Goal: Task Accomplishment & Management: Use online tool/utility

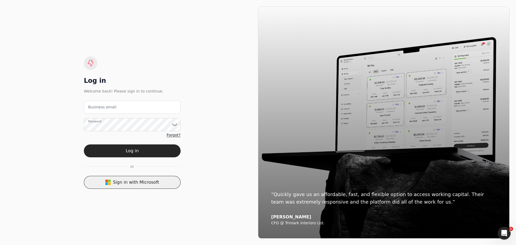
click at [147, 181] on button "Sign in with Microsoft" at bounding box center [132, 182] width 97 height 13
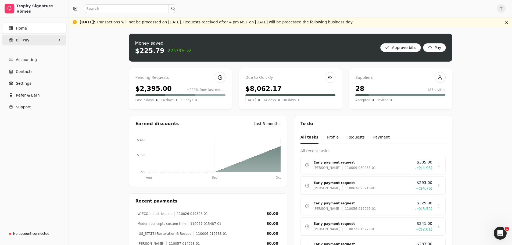
click at [27, 42] on span "Bill Pay" at bounding box center [22, 40] width 13 height 6
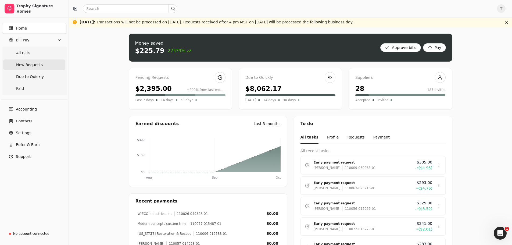
click at [33, 66] on span "New Requests" at bounding box center [29, 65] width 27 height 6
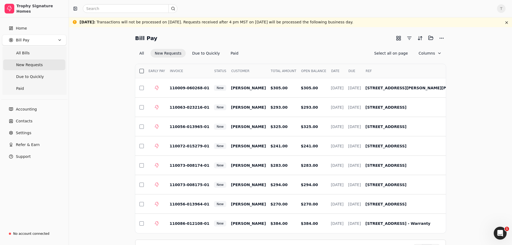
click at [140, 69] on button "button" at bounding box center [142, 71] width 4 height 4
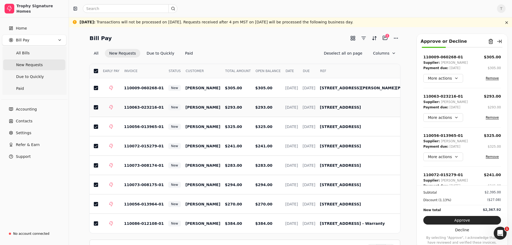
scroll to position [18, 0]
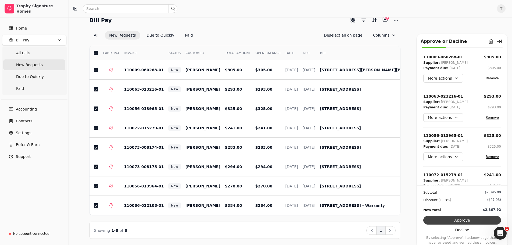
click at [454, 221] on button "Approve" at bounding box center [463, 220] width 78 height 9
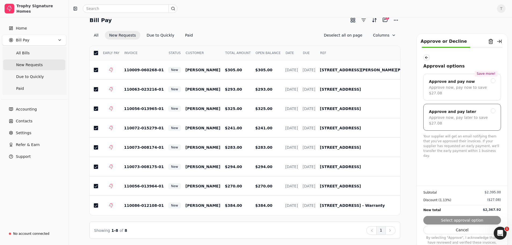
click at [455, 116] on div "Approve and pay later Approve now, pay later to save $27.08" at bounding box center [463, 117] width 78 height 27
click at [456, 221] on button "Submit approval" at bounding box center [463, 220] width 78 height 9
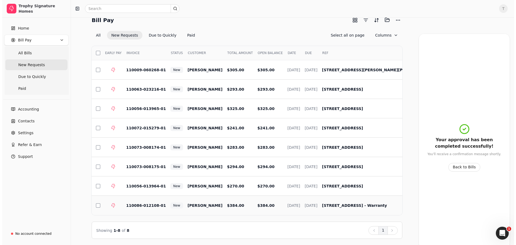
scroll to position [0, 0]
